Goal: Information Seeking & Learning: Compare options

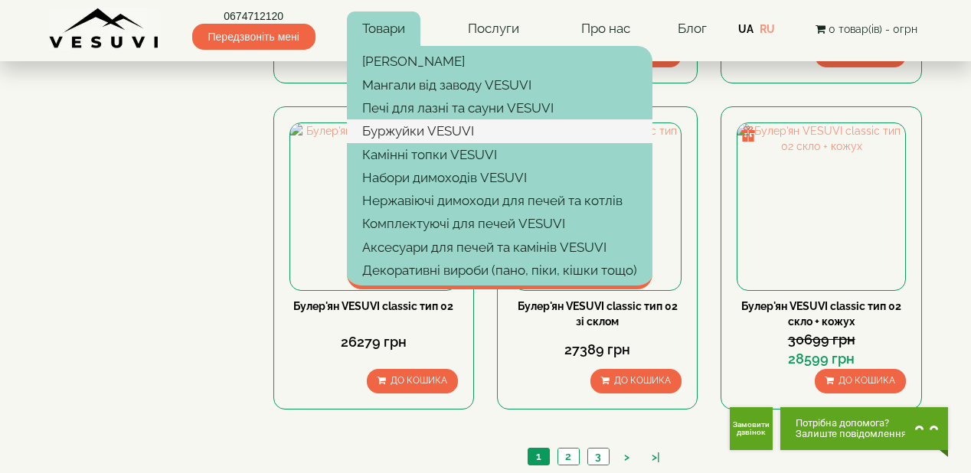
click at [401, 121] on link "Буржуйки VESUVI" at bounding box center [499, 130] width 305 height 23
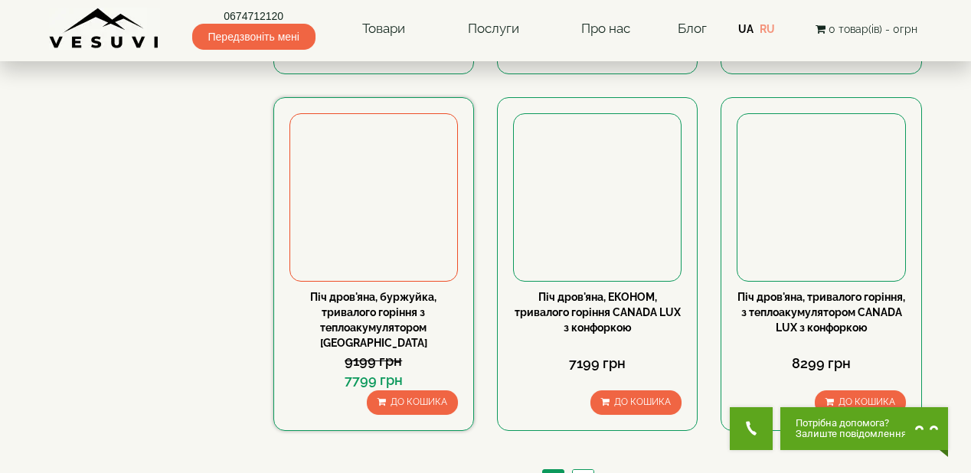
scroll to position [1470, 0]
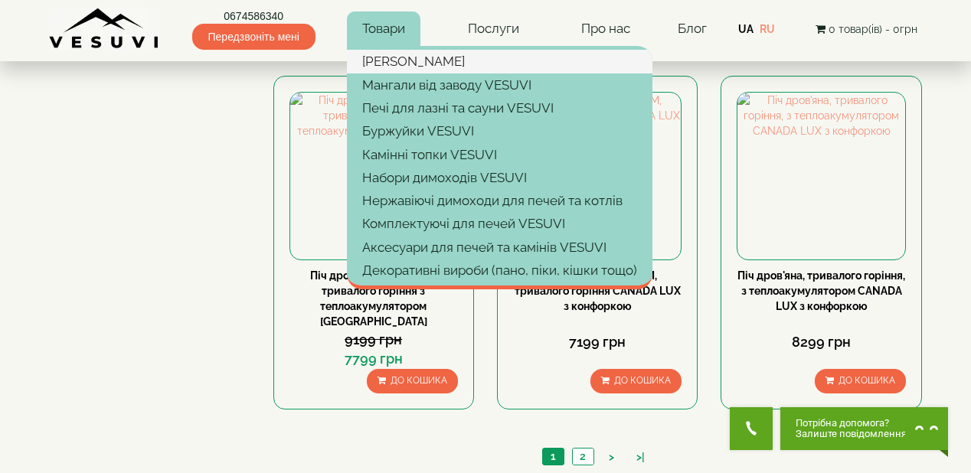
click at [395, 54] on link "[PERSON_NAME]" at bounding box center [499, 61] width 305 height 23
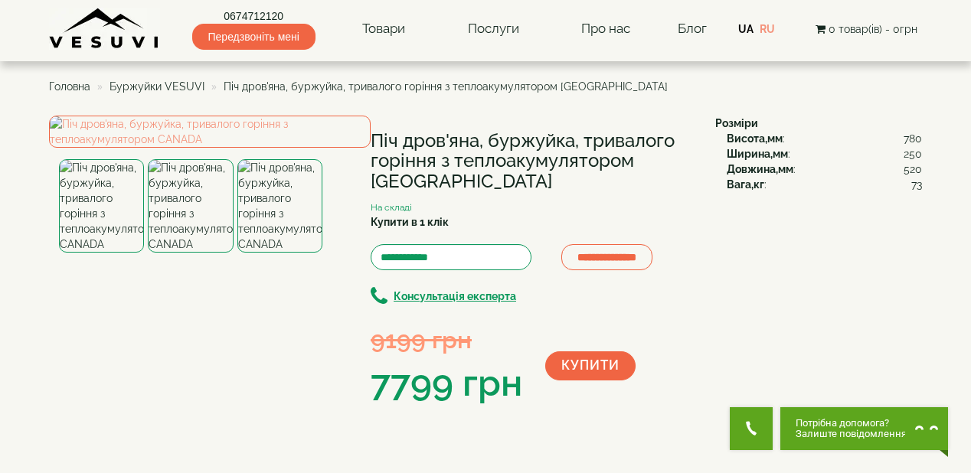
click at [834, 286] on div "**********" at bounding box center [485, 463] width 873 height 694
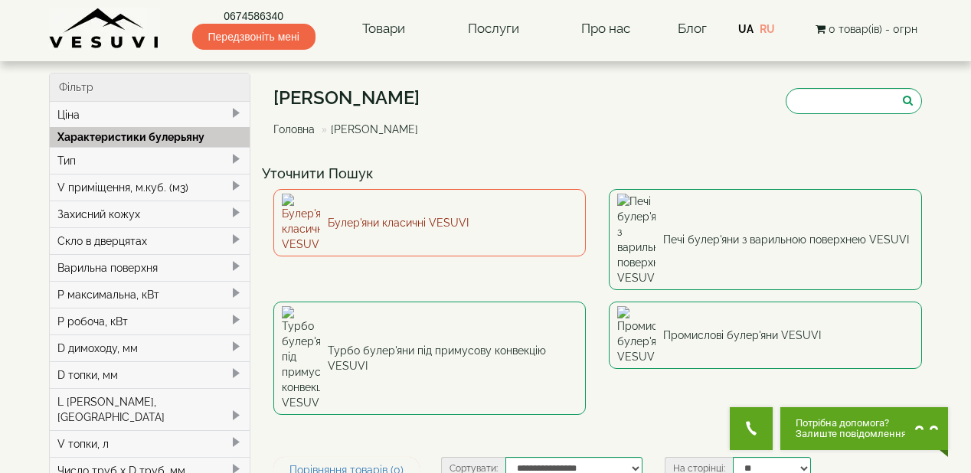
click at [438, 207] on link "Булер'яни класичні VESUVI" at bounding box center [429, 222] width 313 height 67
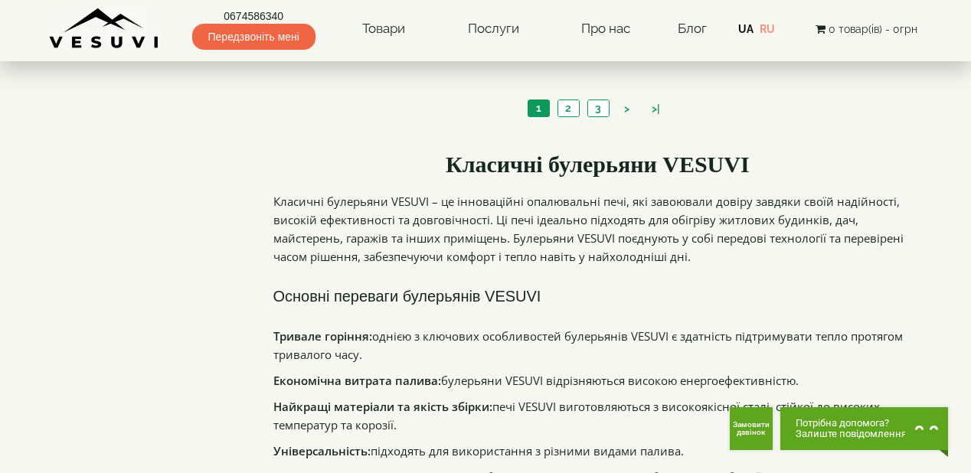
scroll to position [1654, 0]
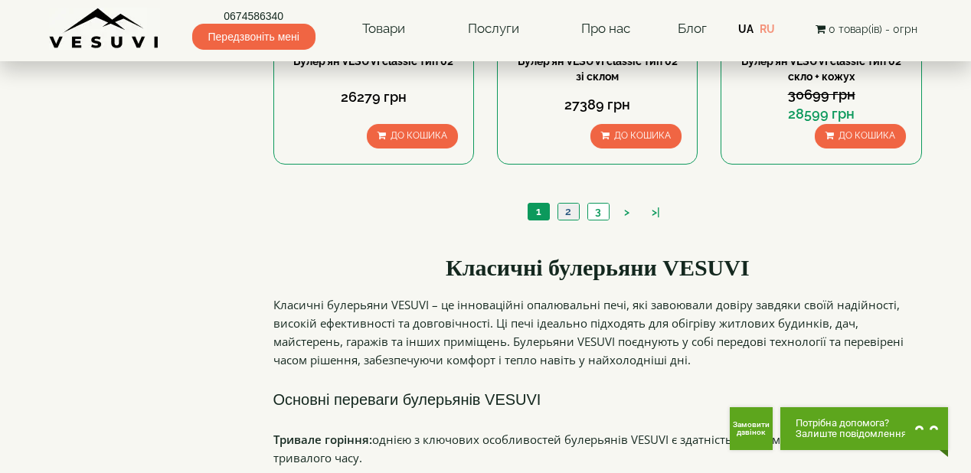
click at [566, 213] on link "2" at bounding box center [567, 212] width 21 height 16
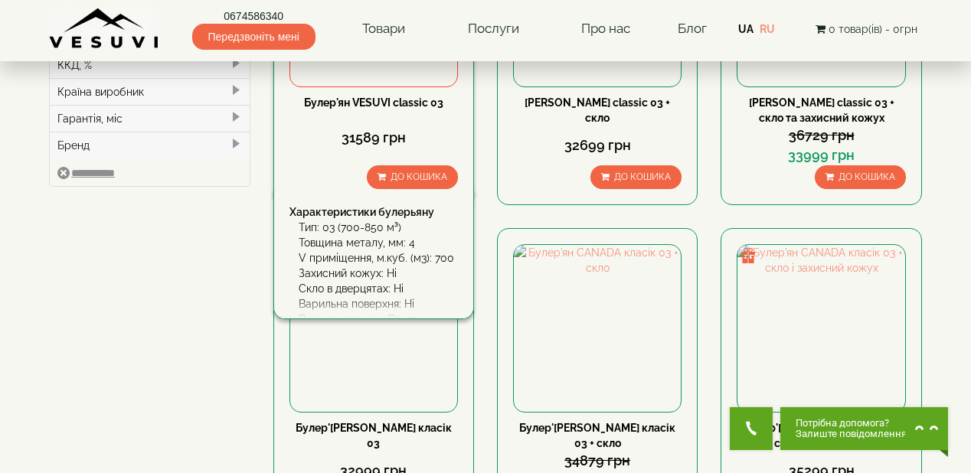
scroll to position [612, 0]
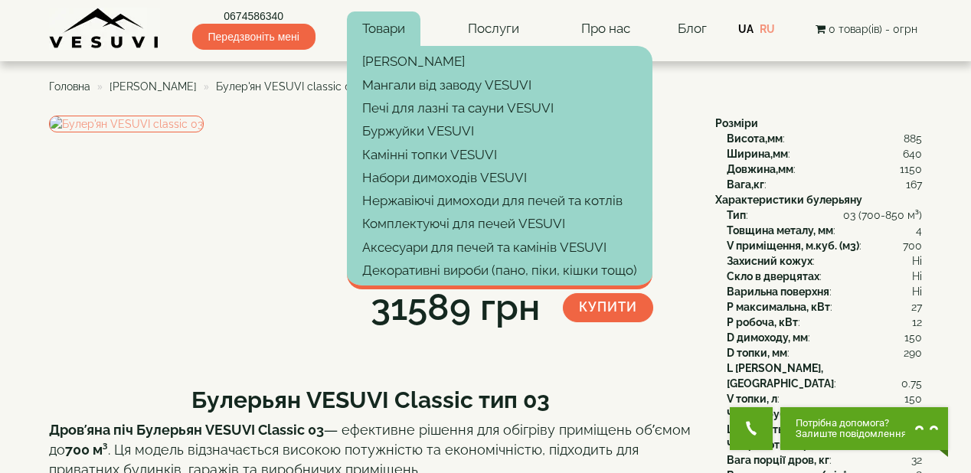
click at [391, 27] on link "Товари" at bounding box center [383, 28] width 73 height 35
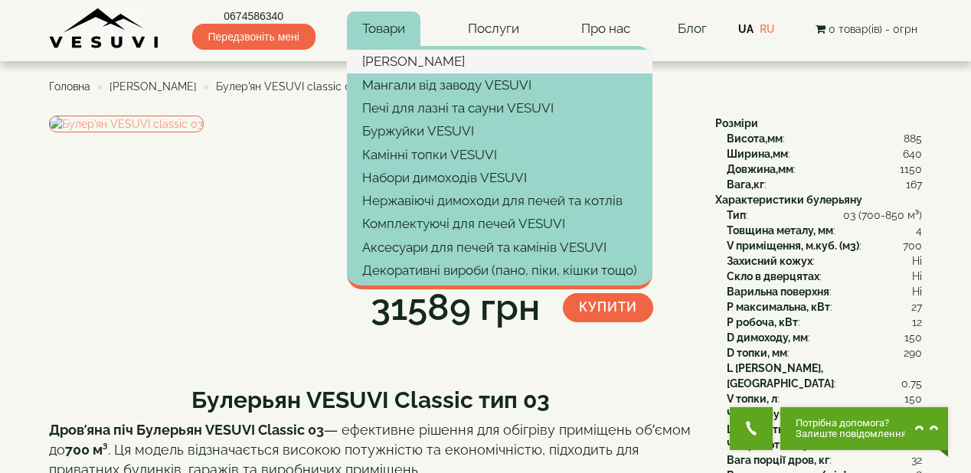
click at [386, 62] on link "[PERSON_NAME]" at bounding box center [499, 61] width 305 height 23
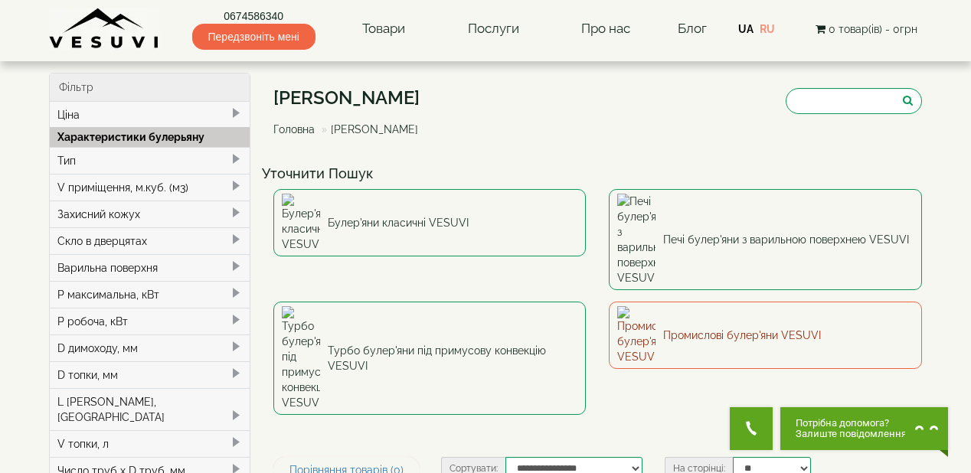
click at [729, 302] on link "Промислові булер'яни VESUVI" at bounding box center [765, 335] width 313 height 67
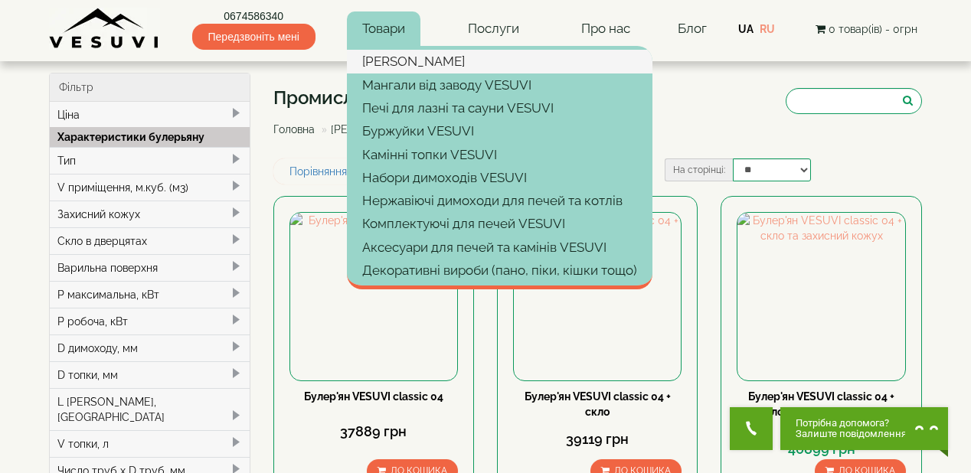
click at [397, 62] on link "[PERSON_NAME]" at bounding box center [499, 61] width 305 height 23
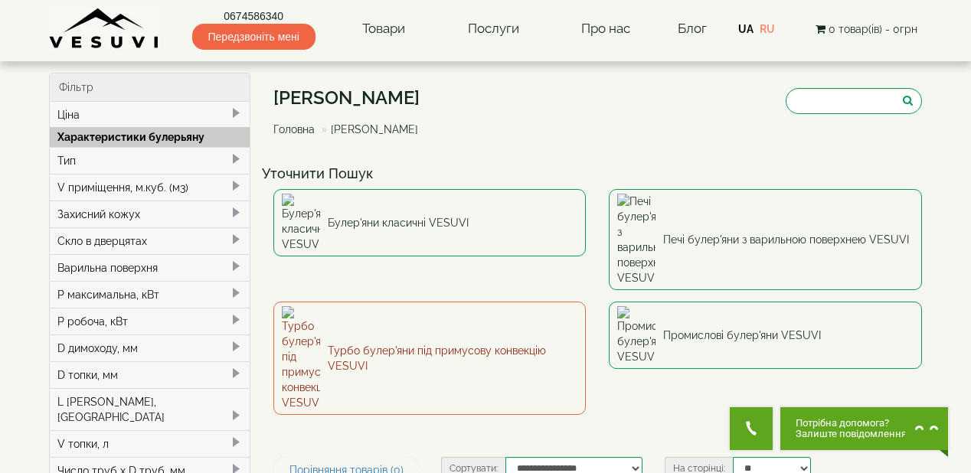
click at [420, 302] on link "Турбо булер'яни під примусову конвекцію VESUVI" at bounding box center [429, 358] width 313 height 113
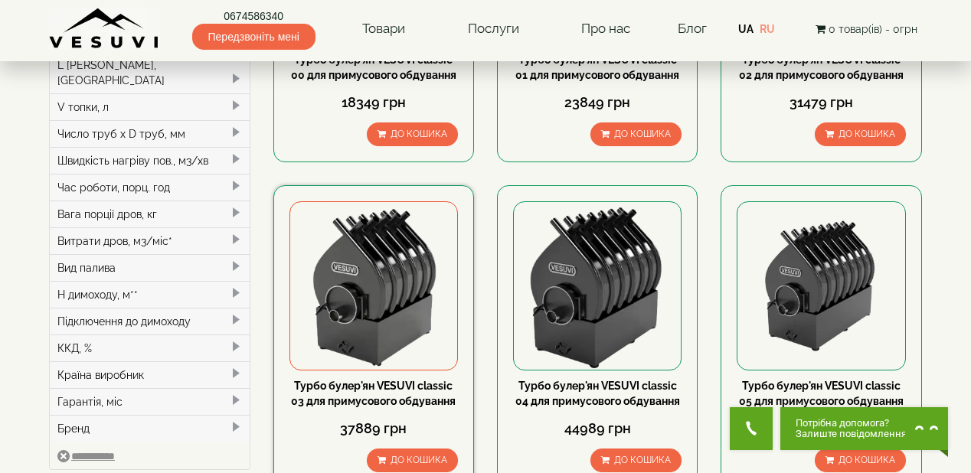
scroll to position [367, 0]
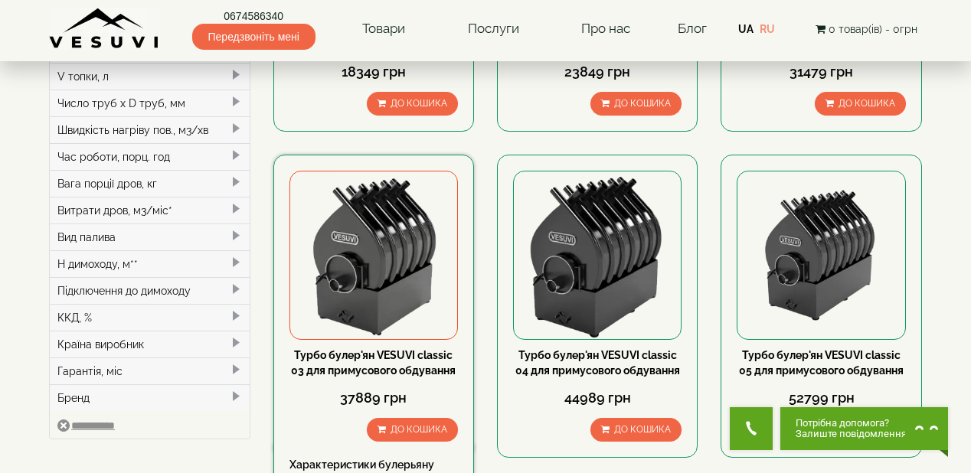
click at [381, 354] on link "Турбо булер'ян VESUVI classic 03 для примусового обдування" at bounding box center [373, 363] width 165 height 28
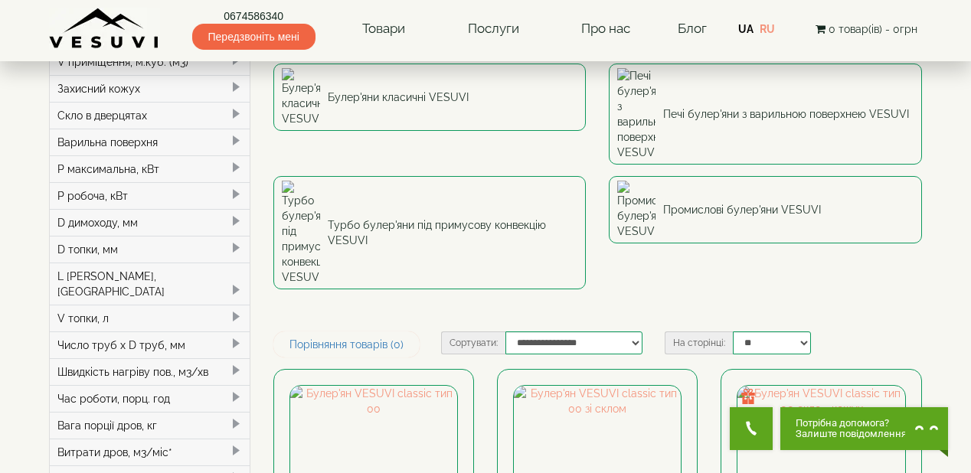
scroll to position [122, 0]
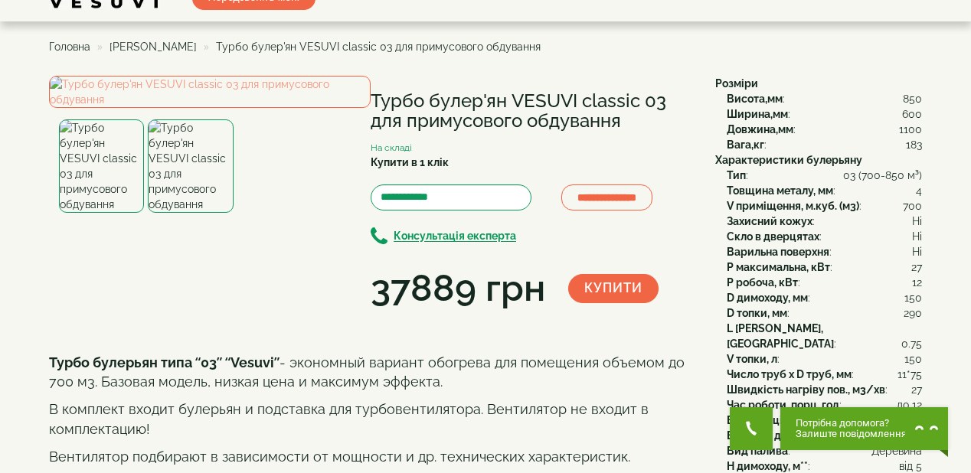
scroll to position [61, 0]
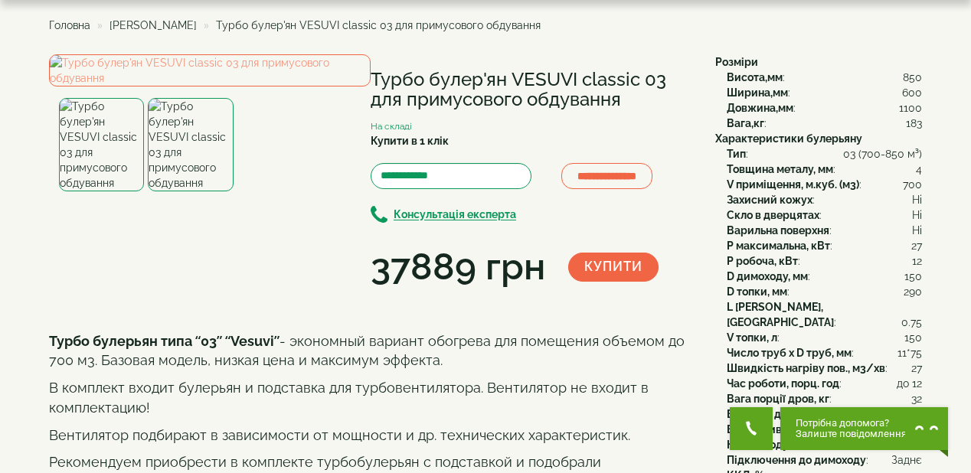
click at [622, 293] on div "**********" at bounding box center [376, 173] width 655 height 239
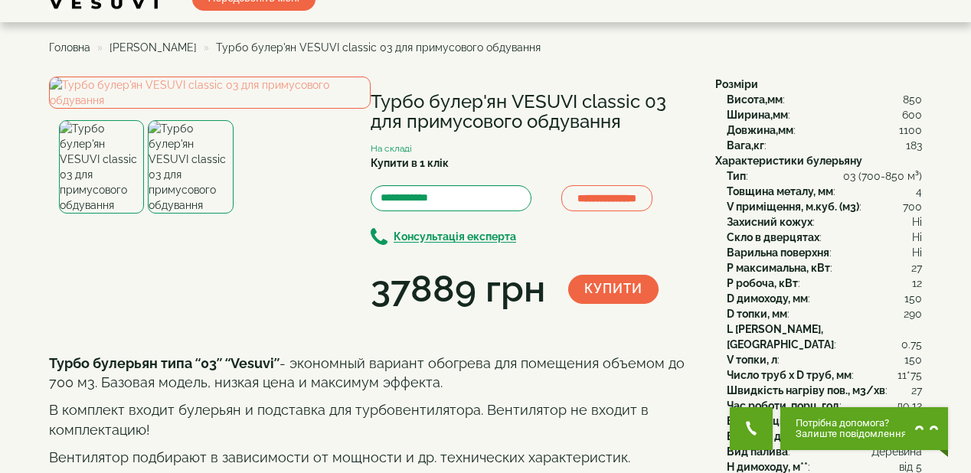
scroll to position [0, 0]
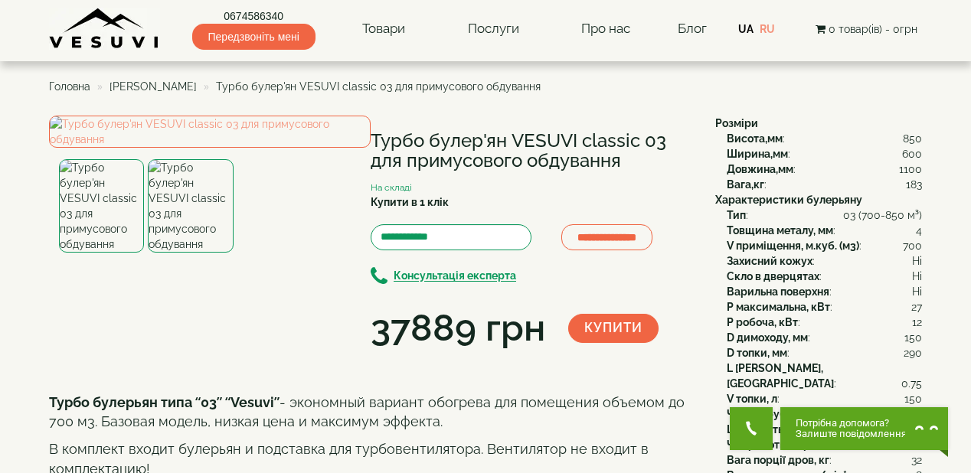
click at [573, 354] on div "**********" at bounding box center [376, 235] width 655 height 239
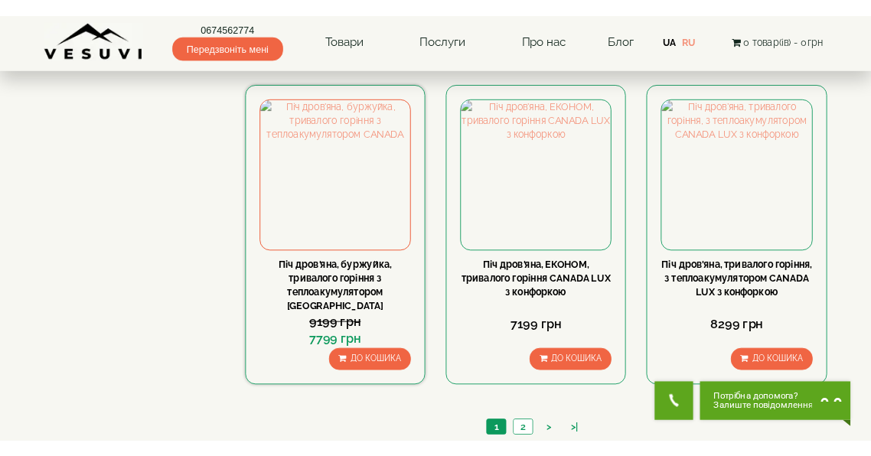
scroll to position [1470, 0]
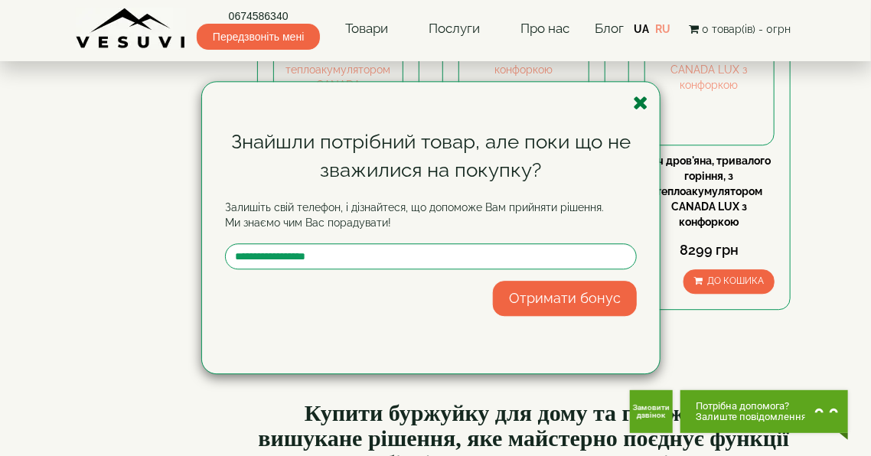
click at [642, 104] on icon "button" at bounding box center [640, 102] width 15 height 19
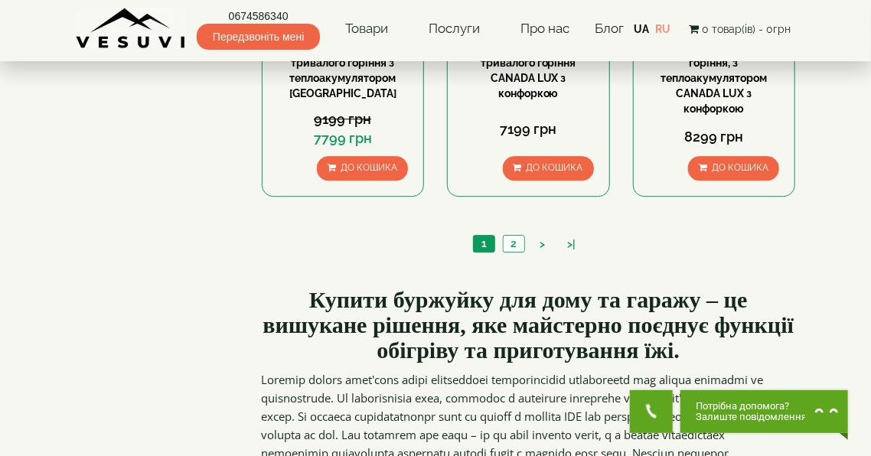
scroll to position [1592, 0]
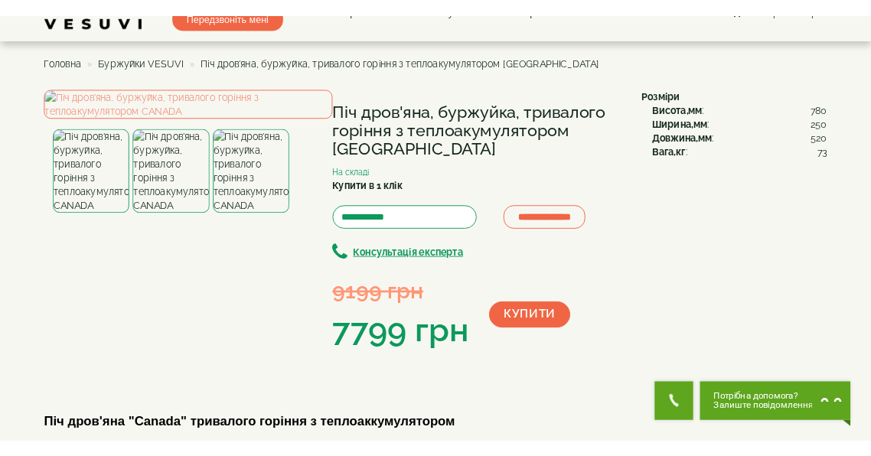
scroll to position [61, 0]
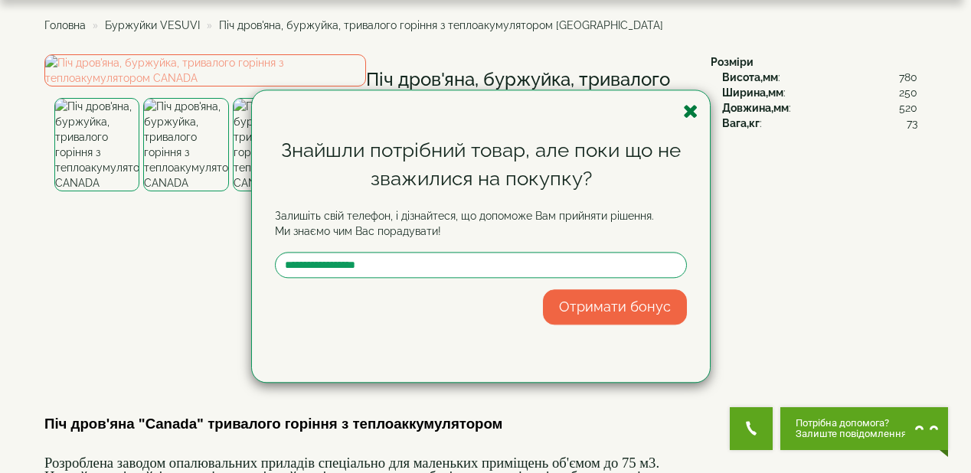
click at [694, 113] on icon "button" at bounding box center [690, 111] width 15 height 19
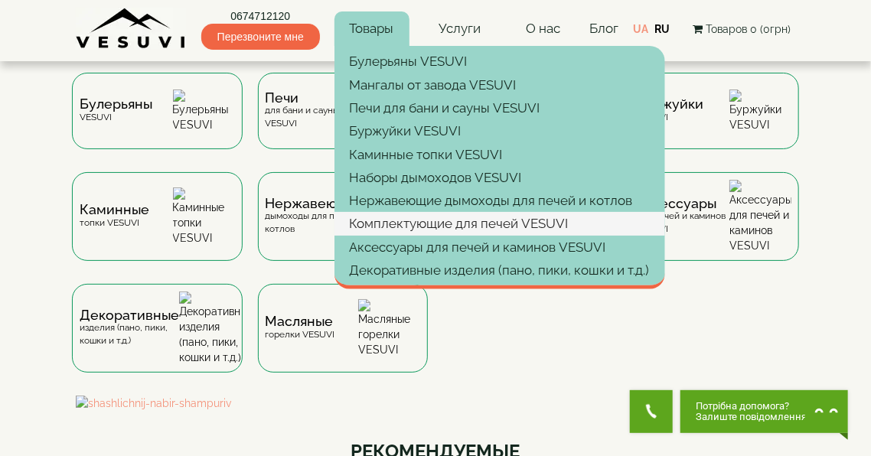
click at [374, 225] on link "Комплектующие для печей VESUVI" at bounding box center [500, 223] width 331 height 23
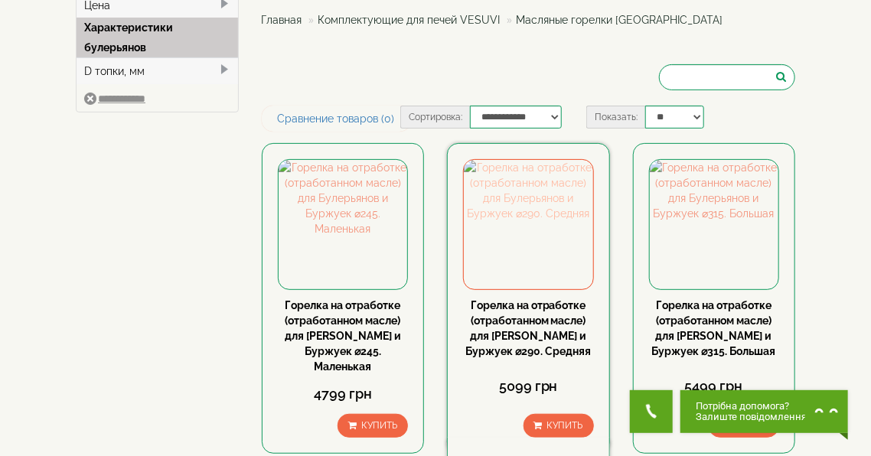
scroll to position [122, 0]
